Goal: Information Seeking & Learning: Learn about a topic

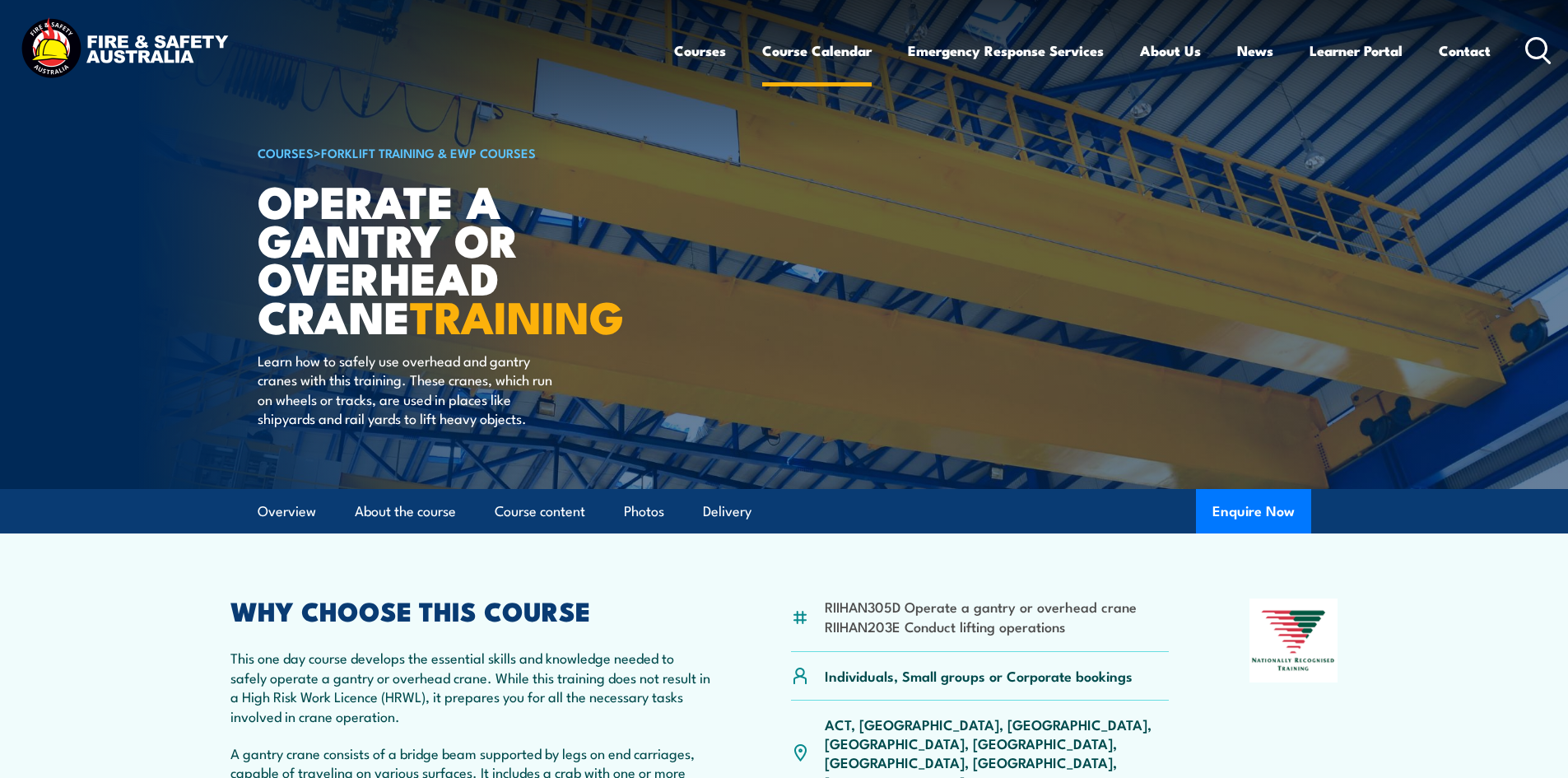
click at [790, 52] on link "Course Calendar" at bounding box center [816, 51] width 109 height 44
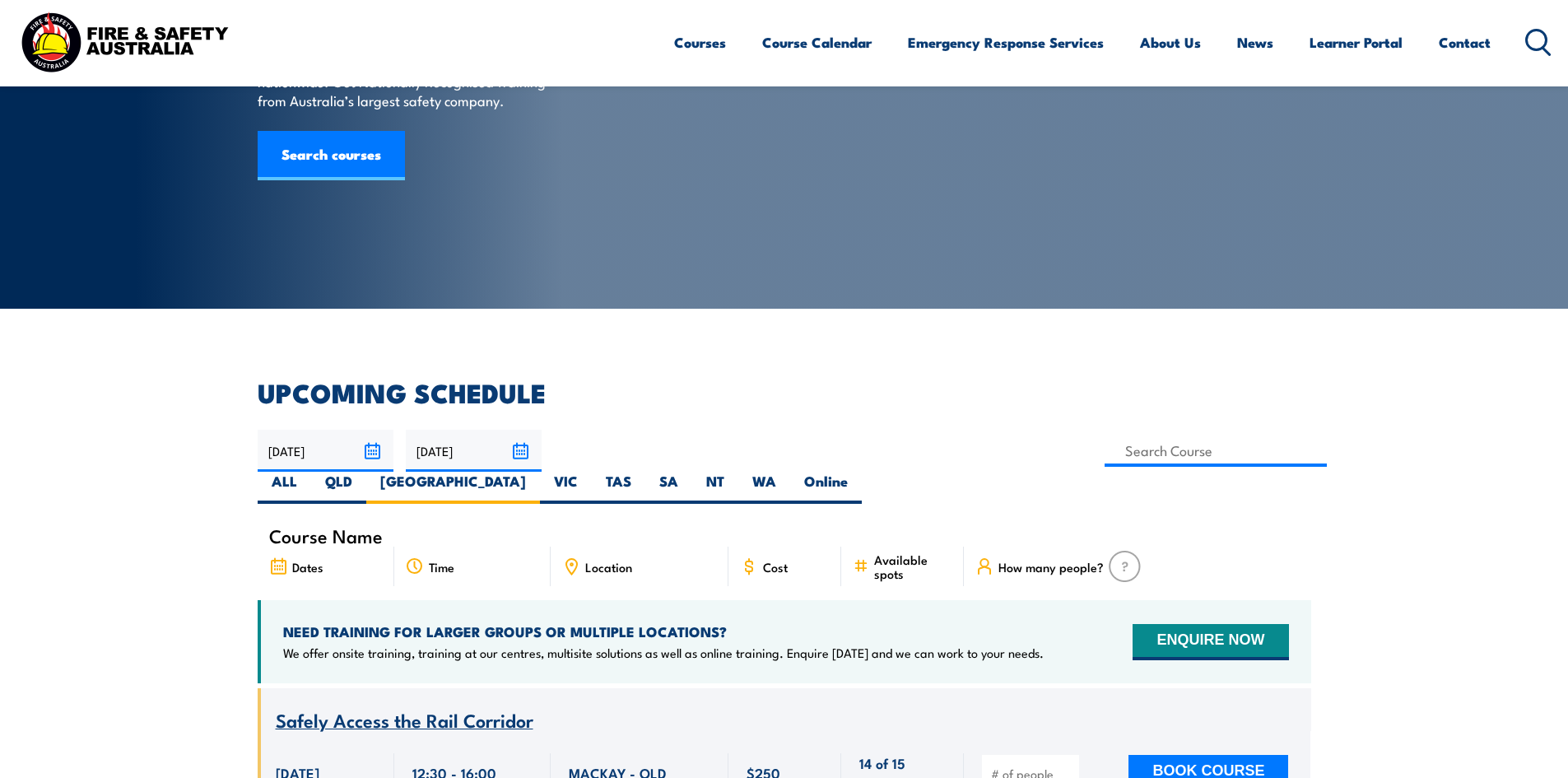
scroll to position [165, 0]
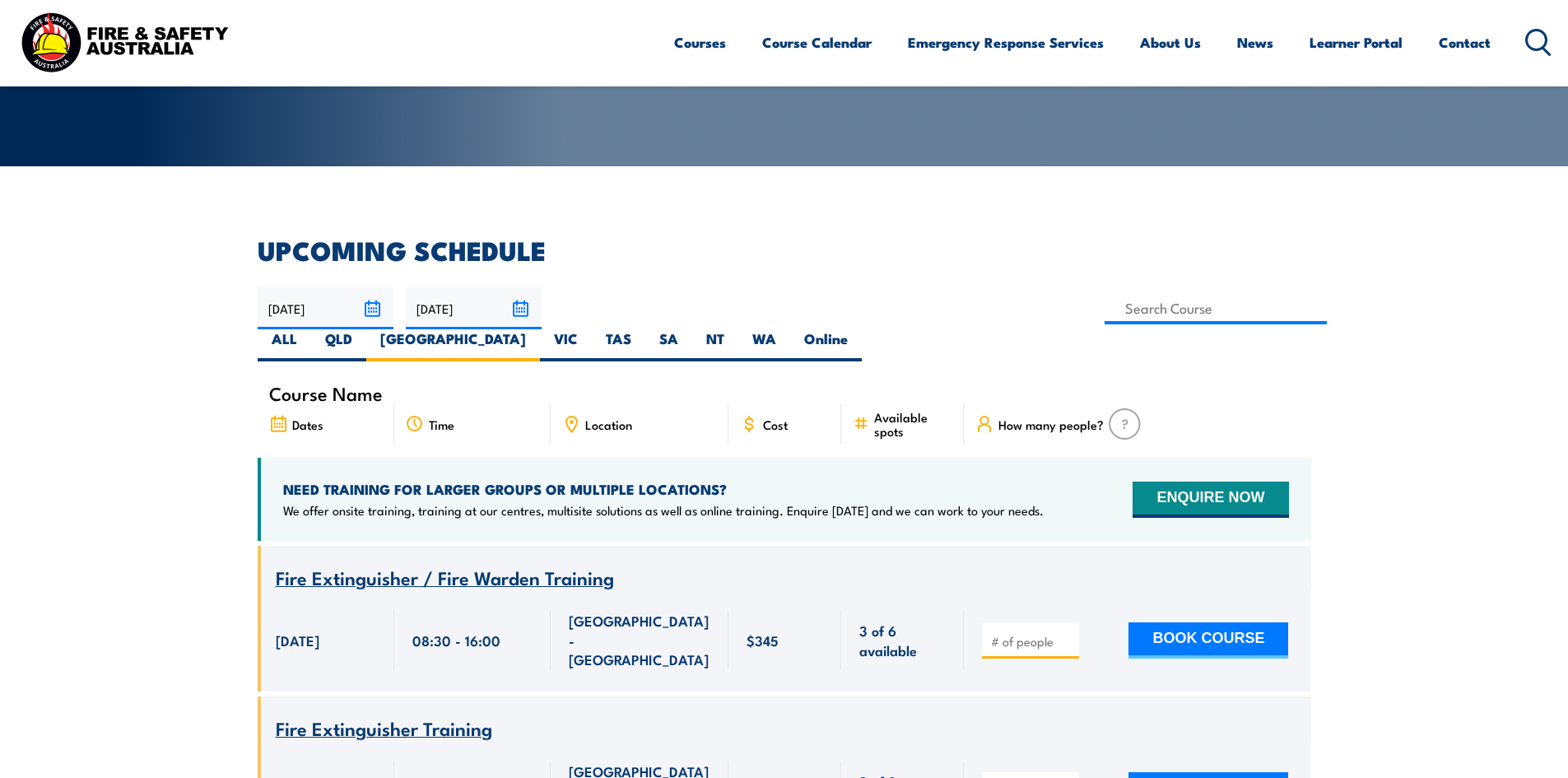
scroll to position [296, 0]
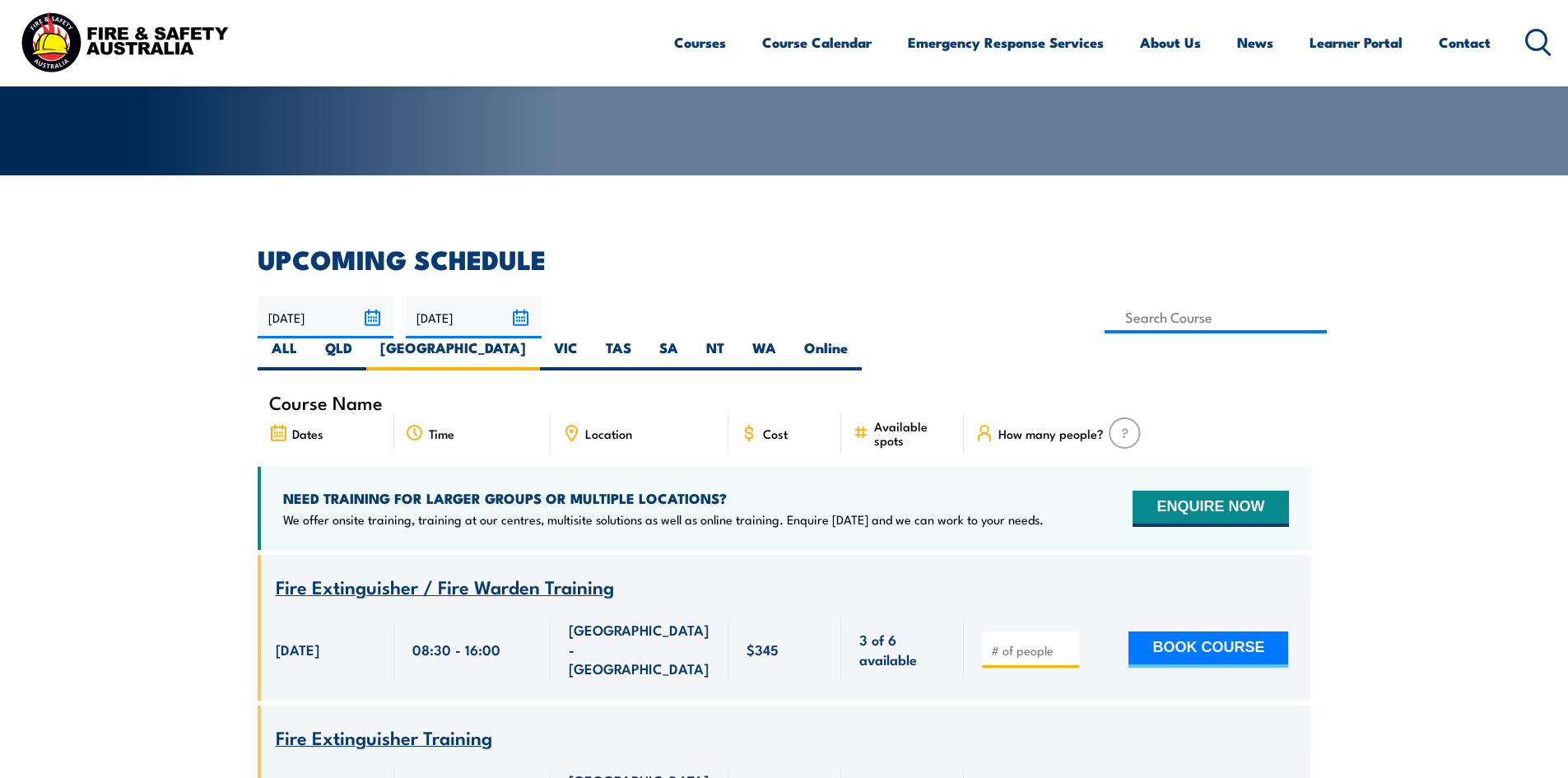
click at [1061, 414] on div "How many people?" at bounding box center [1138, 433] width 347 height 40
click at [1022, 426] on span "How many people?" at bounding box center [1051, 433] width 106 height 14
click at [986, 424] on icon at bounding box center [984, 432] width 18 height 18
click at [1117, 417] on img at bounding box center [1125, 432] width 32 height 31
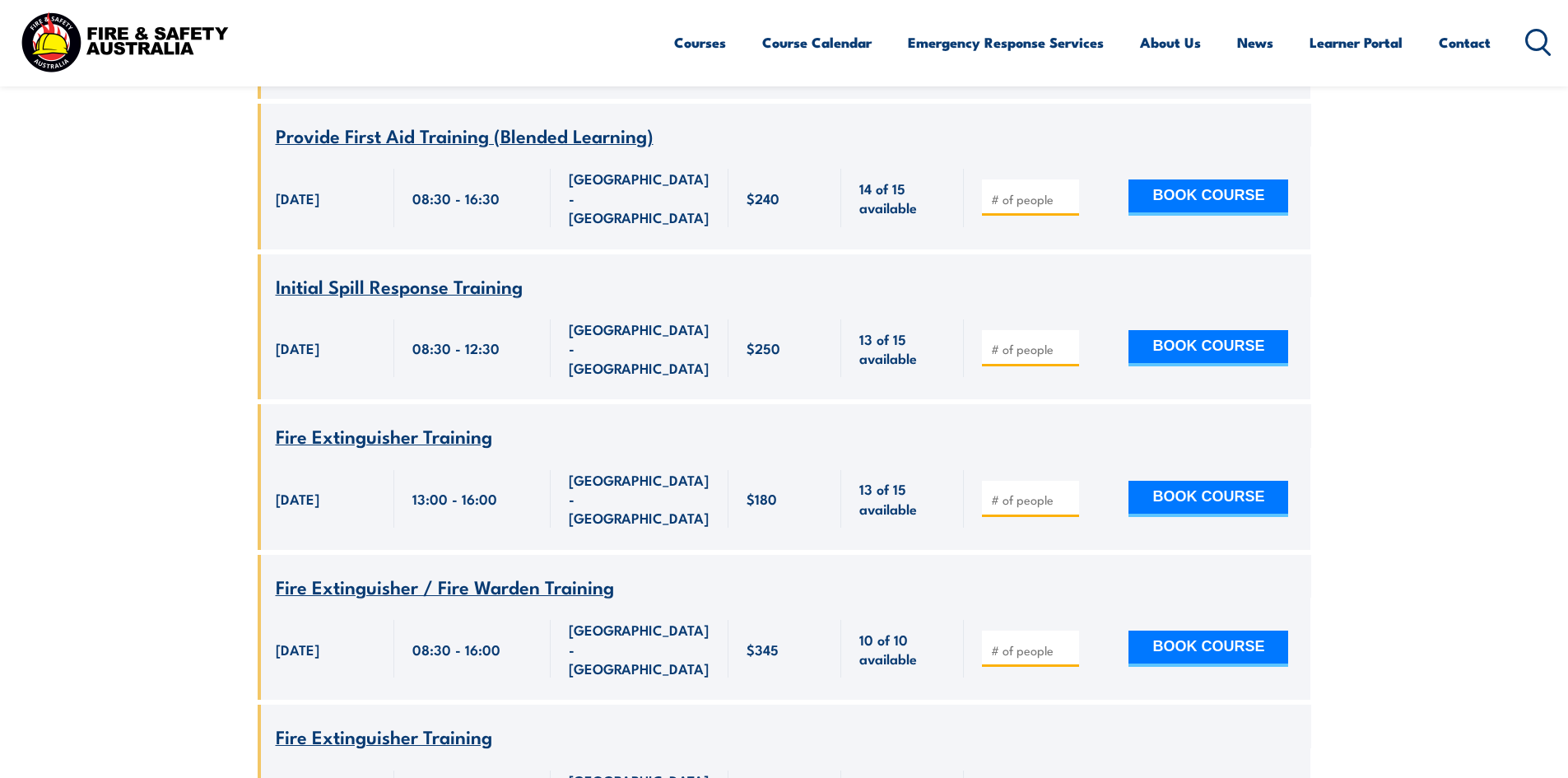
scroll to position [5071, 0]
